Goal: Transaction & Acquisition: Purchase product/service

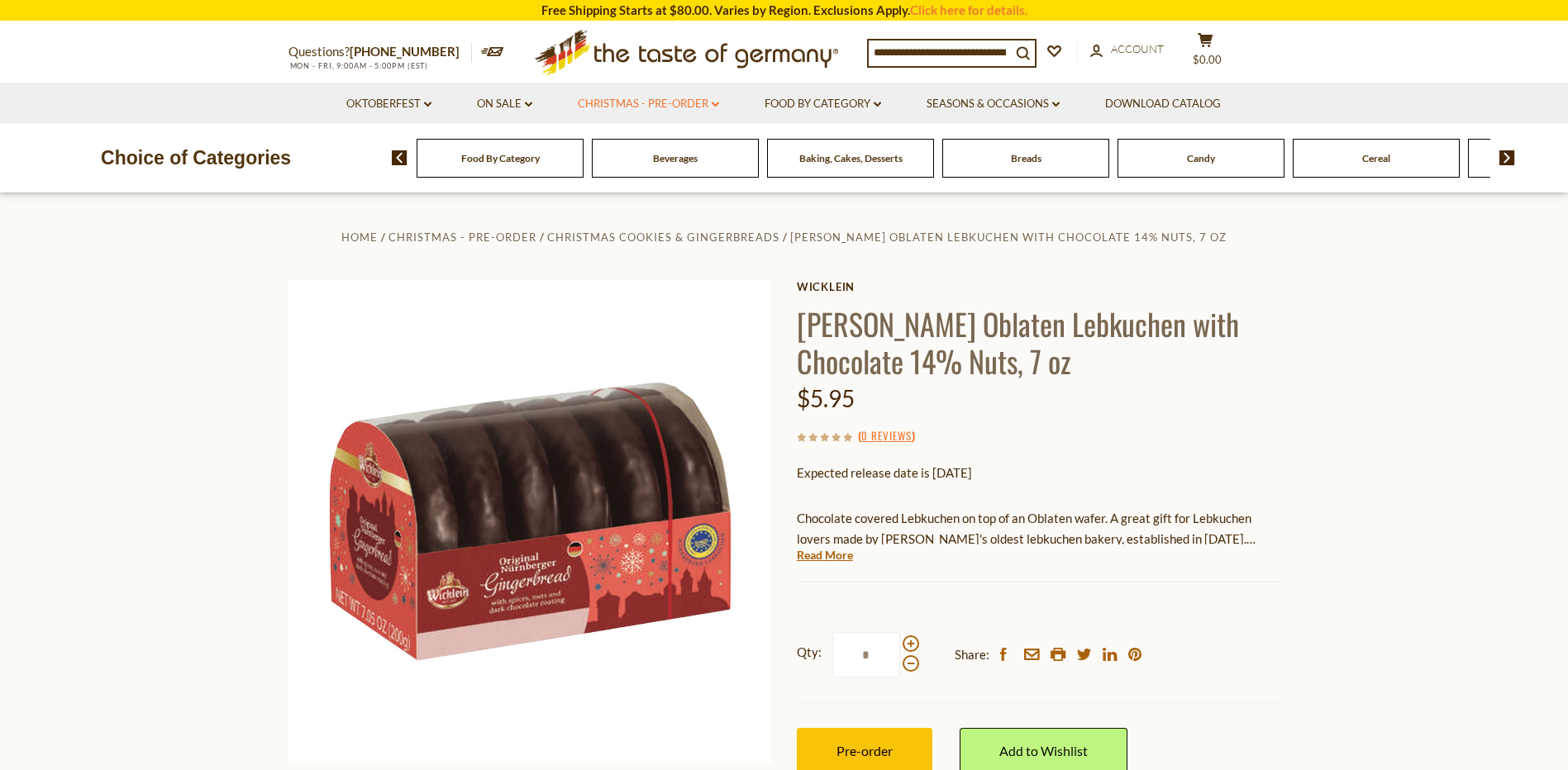
click at [707, 103] on link "Christmas - PRE-ORDER dropdown_arrow" at bounding box center [648, 104] width 142 height 18
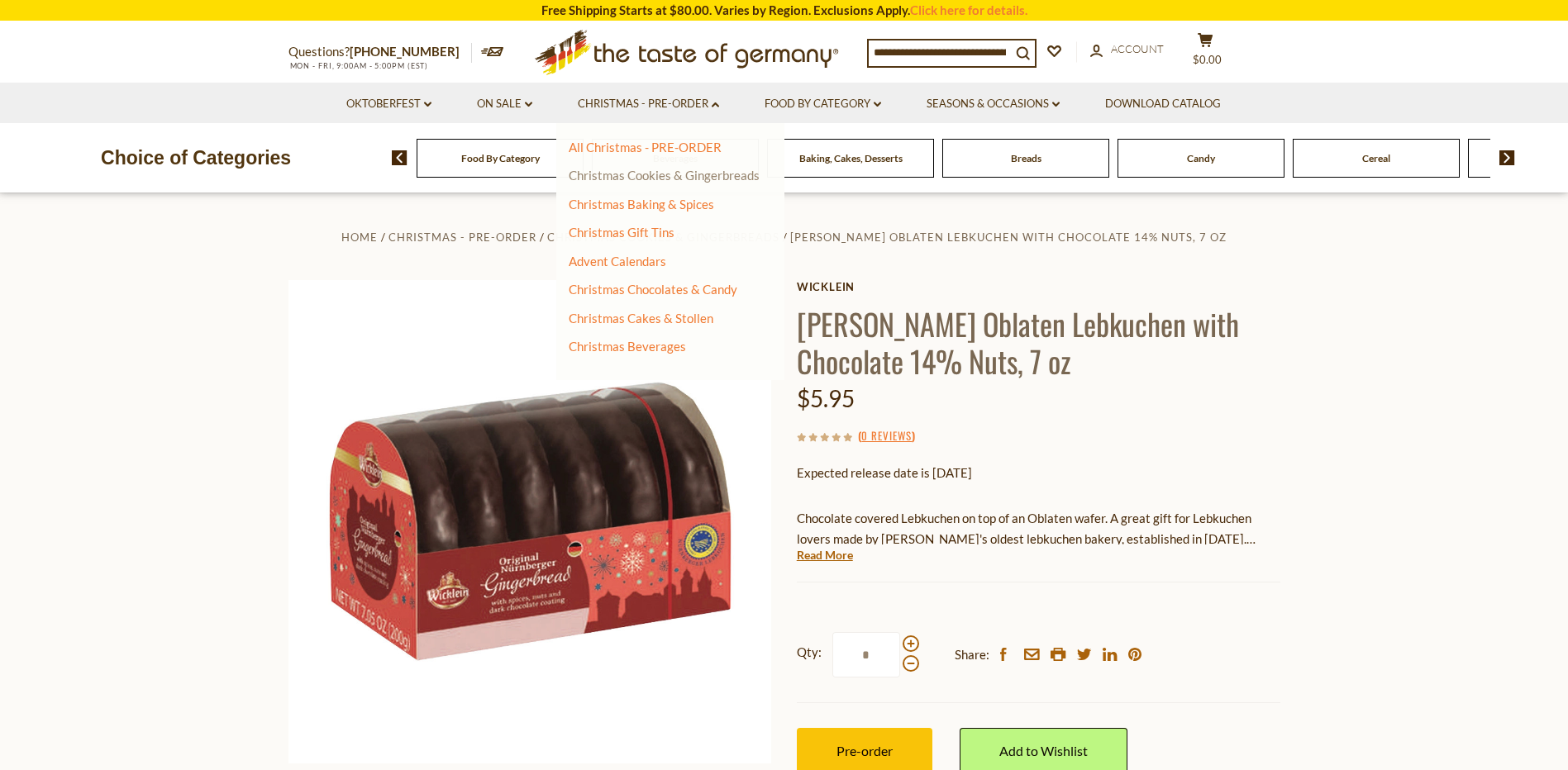
click at [701, 173] on link "Christmas Cookies & Gingerbreads" at bounding box center [664, 174] width 191 height 15
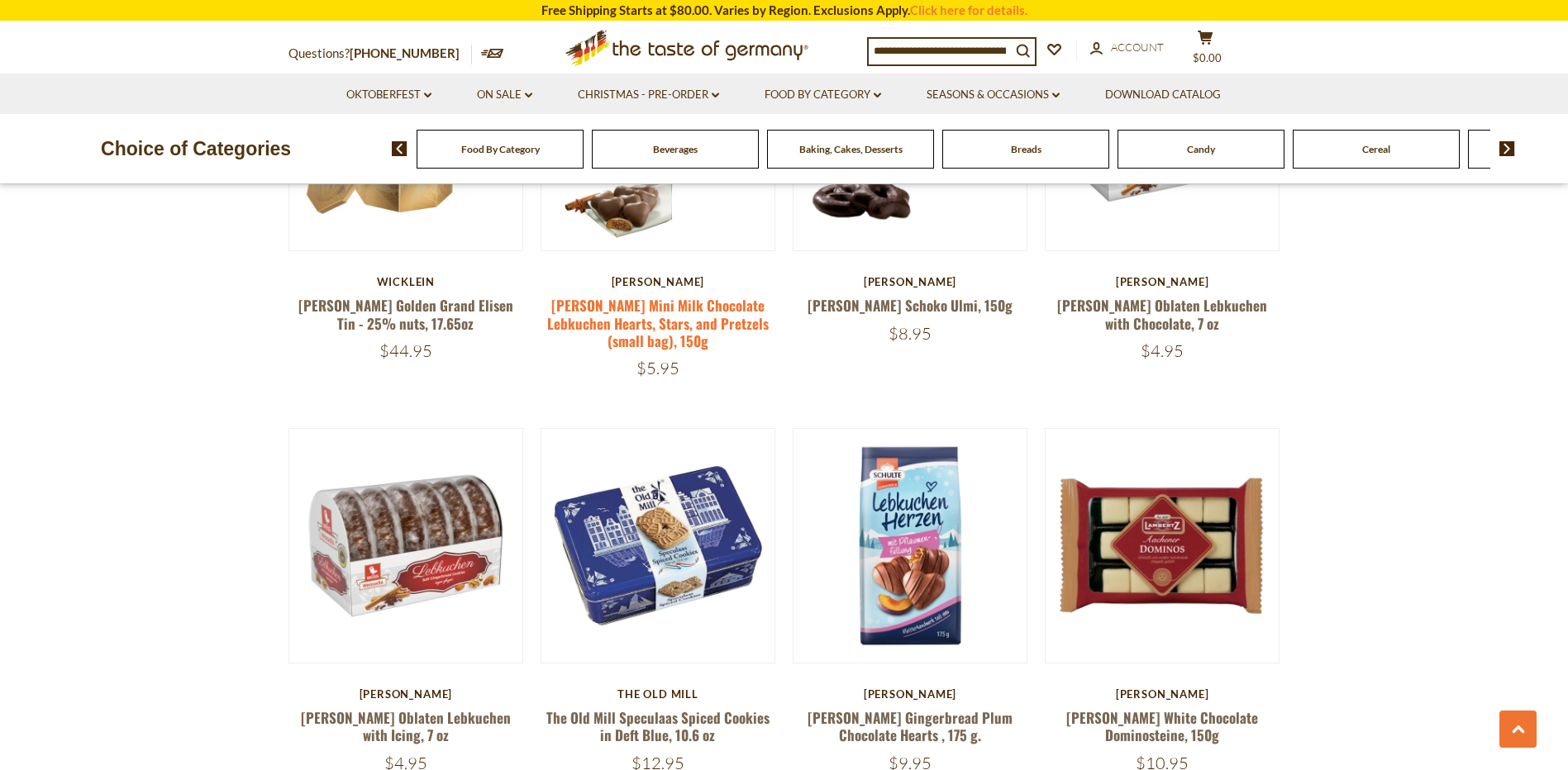
scroll to position [1240, 0]
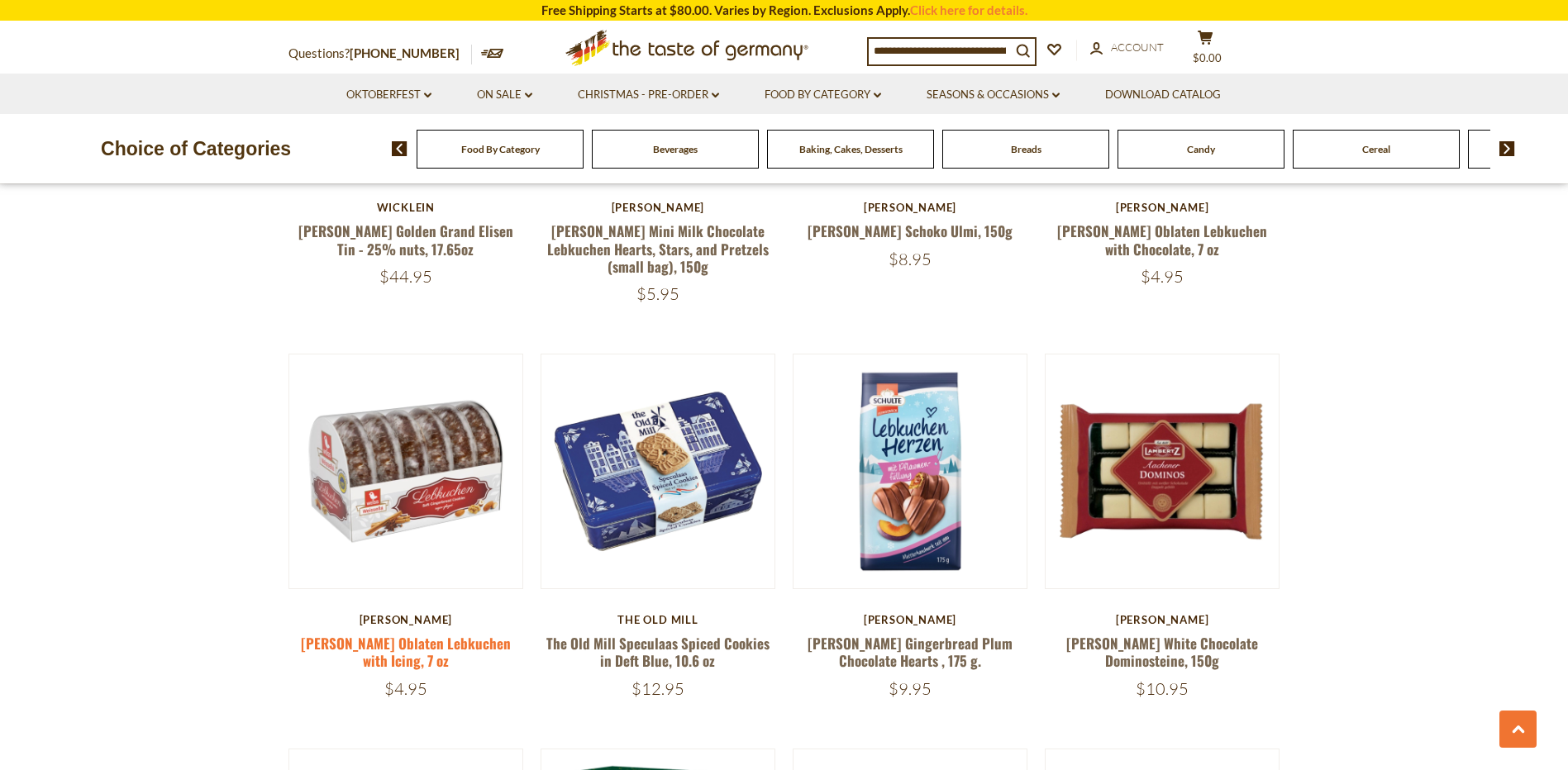
click at [450, 647] on link "[PERSON_NAME] Oblaten Lebkuchen with Icing, 7 oz" at bounding box center [406, 652] width 210 height 38
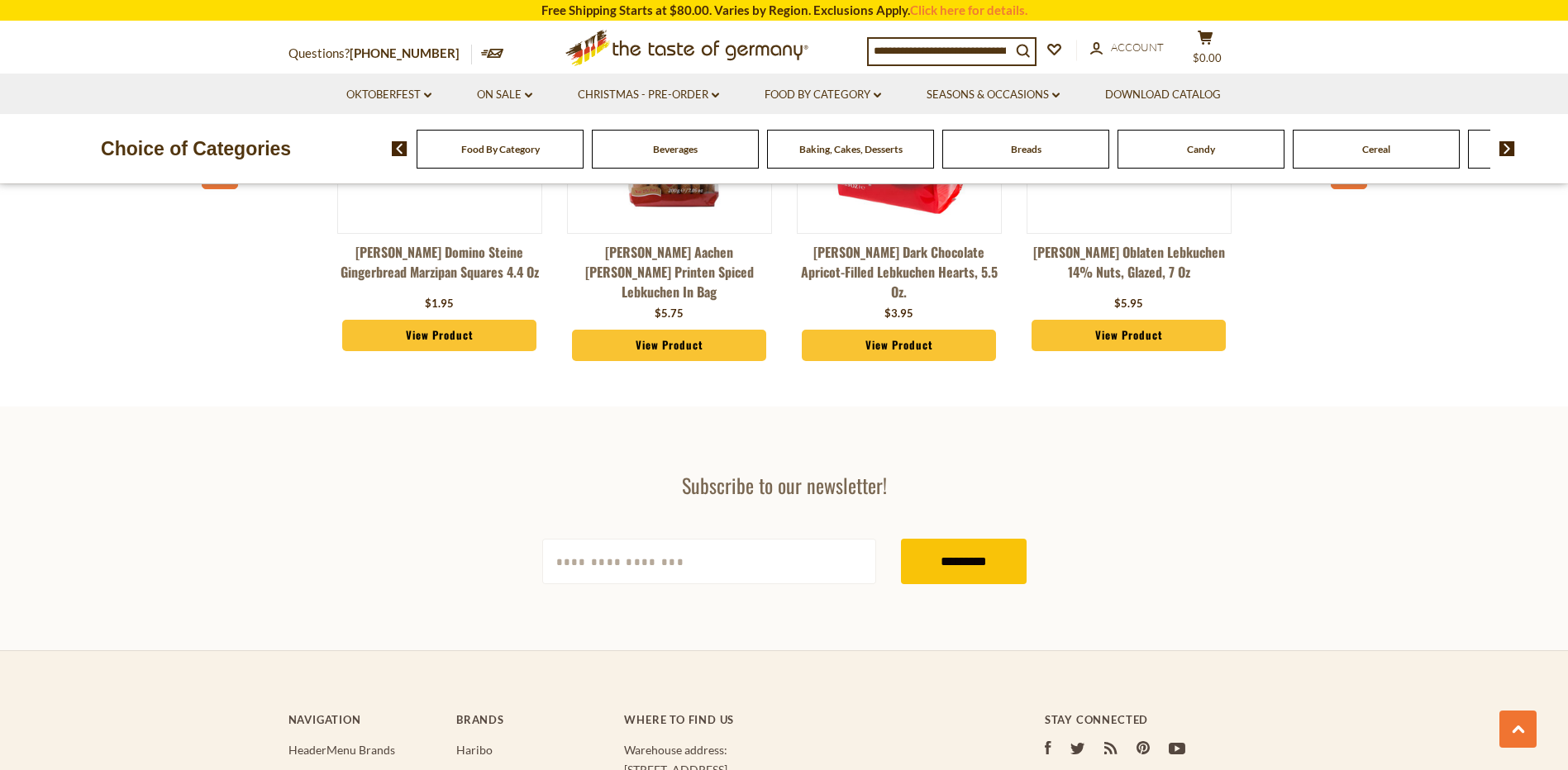
scroll to position [4794, 0]
